Goal: Transaction & Acquisition: Purchase product/service

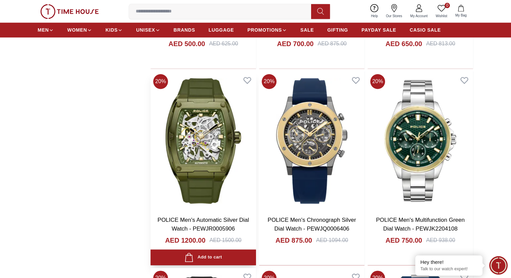
scroll to position [975, 0]
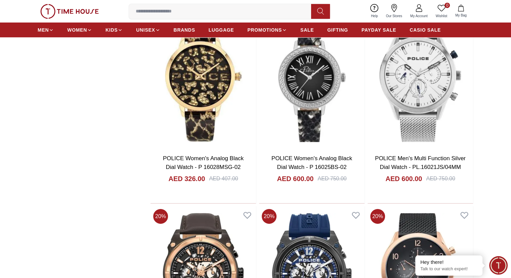
scroll to position [2469, 0]
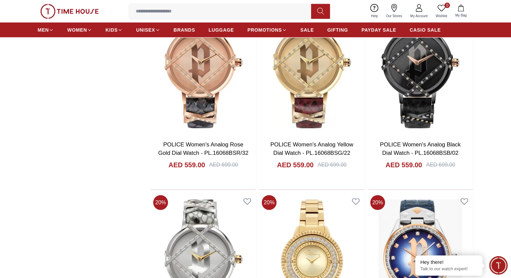
scroll to position [1865, 0]
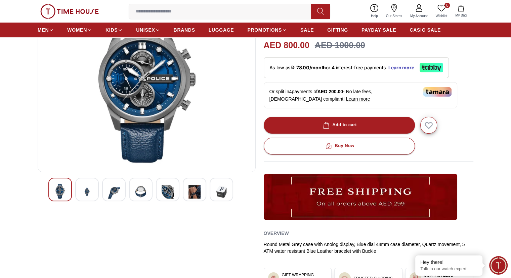
scroll to position [75, 0]
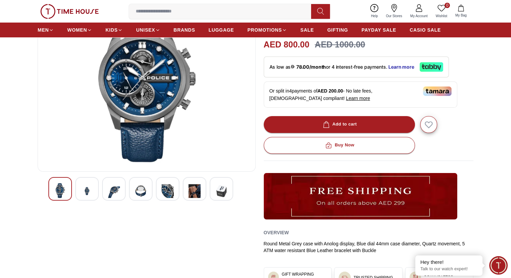
click at [195, 193] on img at bounding box center [195, 191] width 12 height 16
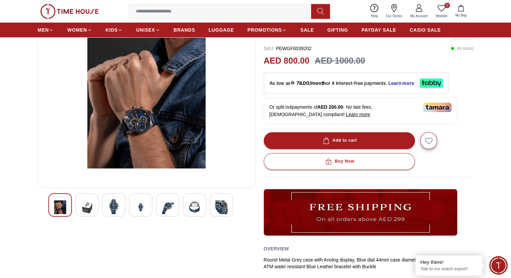
scroll to position [53, 0]
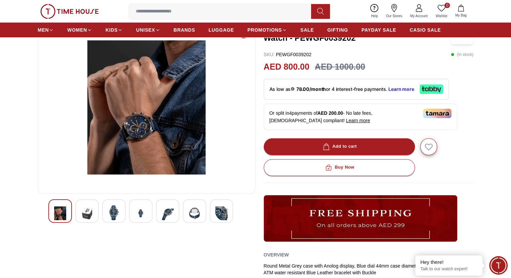
click at [120, 207] on img at bounding box center [114, 212] width 12 height 15
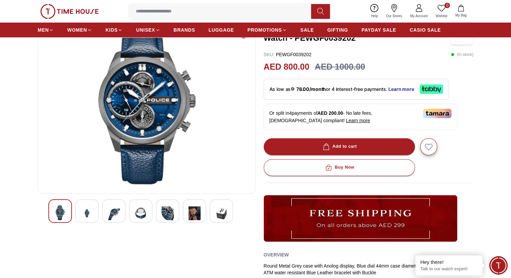
scroll to position [0, 0]
